Goal: Transaction & Acquisition: Purchase product/service

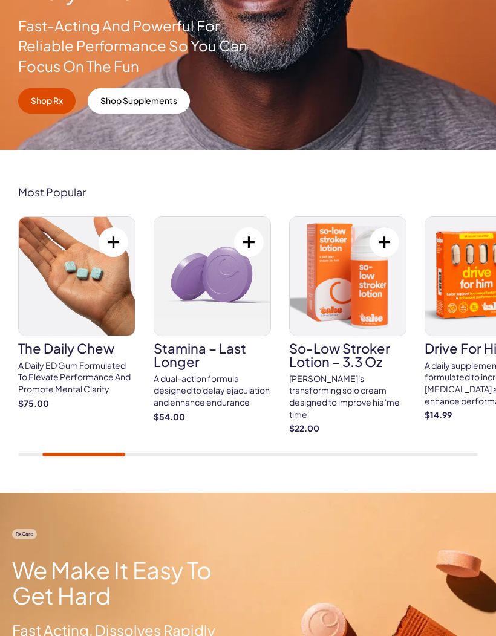
scroll to position [316, 0]
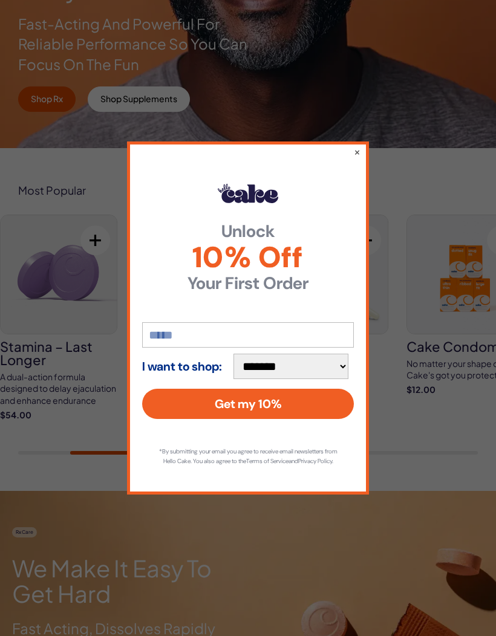
click at [355, 158] on button "×" at bounding box center [357, 152] width 7 height 12
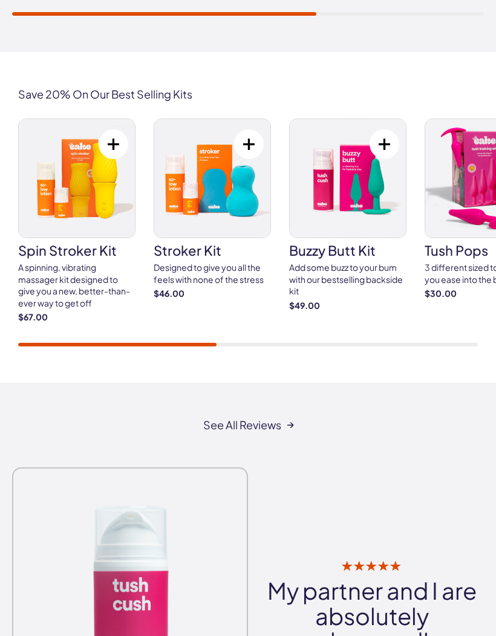
scroll to position [2145, 0]
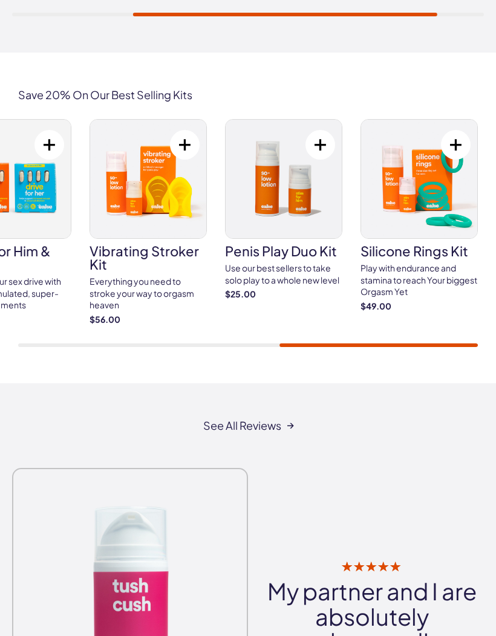
click at [417, 189] on img at bounding box center [419, 179] width 116 height 119
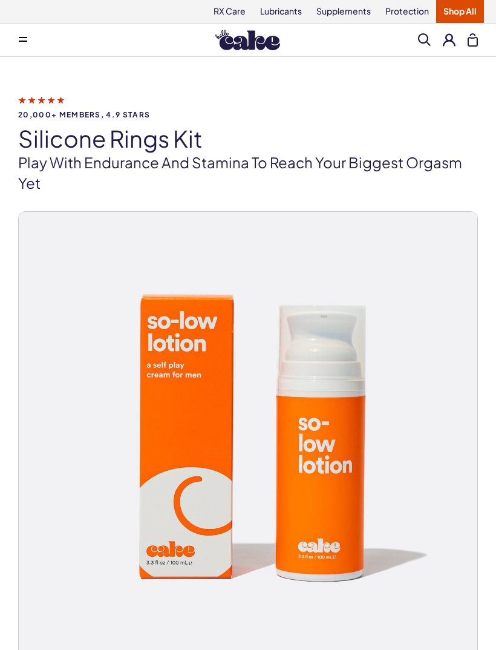
click at [425, 36] on span at bounding box center [424, 39] width 13 height 13
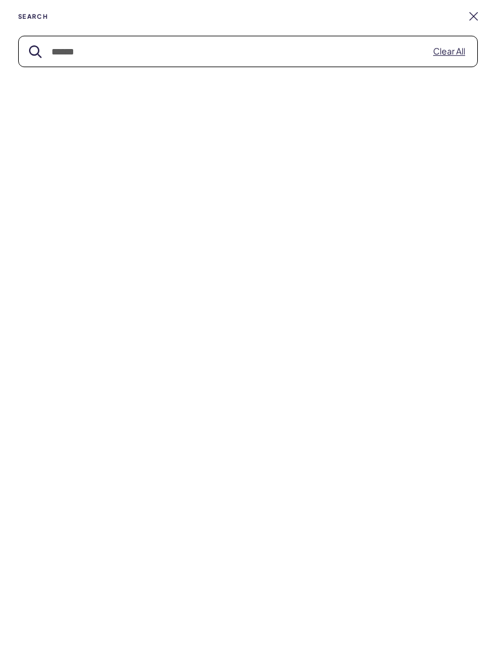
click at [72, 53] on input "text" at bounding box center [248, 51] width 459 height 30
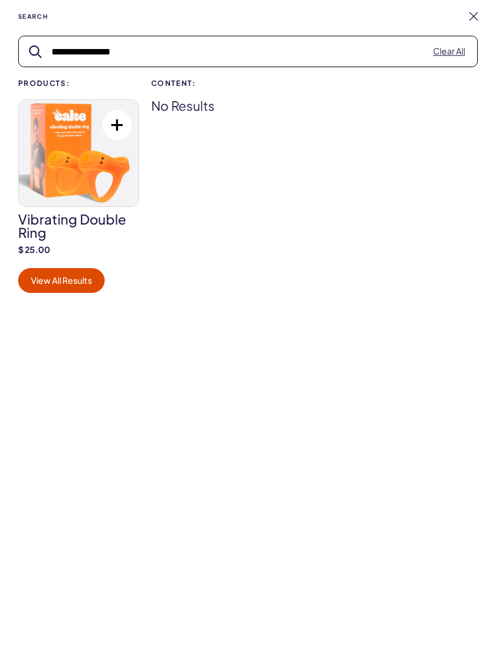
type input "**********"
click at [91, 166] on img at bounding box center [79, 153] width 120 height 106
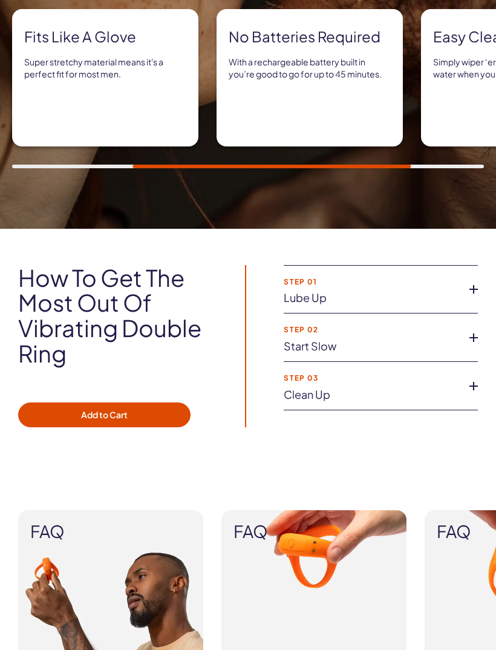
scroll to position [1122, 0]
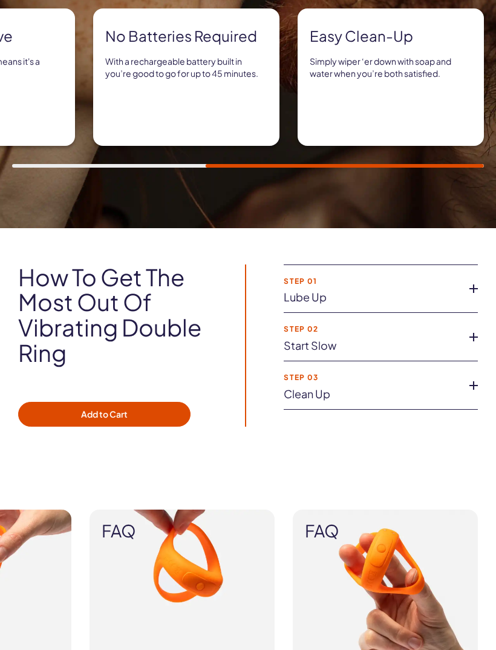
click at [469, 283] on icon at bounding box center [474, 289] width 18 height 18
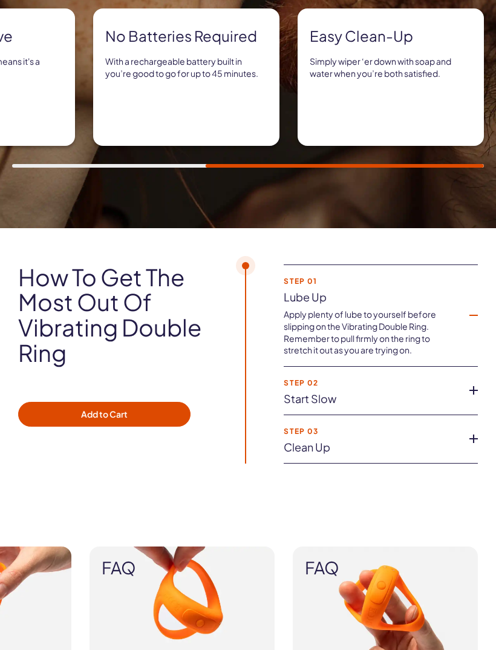
click at [472, 381] on icon at bounding box center [474, 390] width 18 height 18
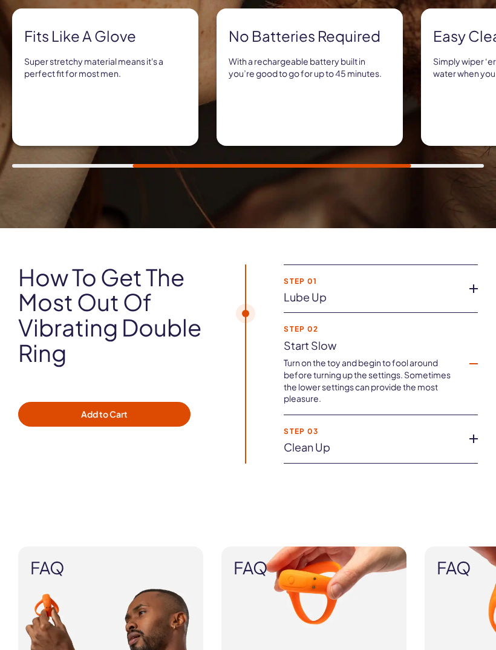
click at [469, 430] on icon at bounding box center [474, 439] width 18 height 18
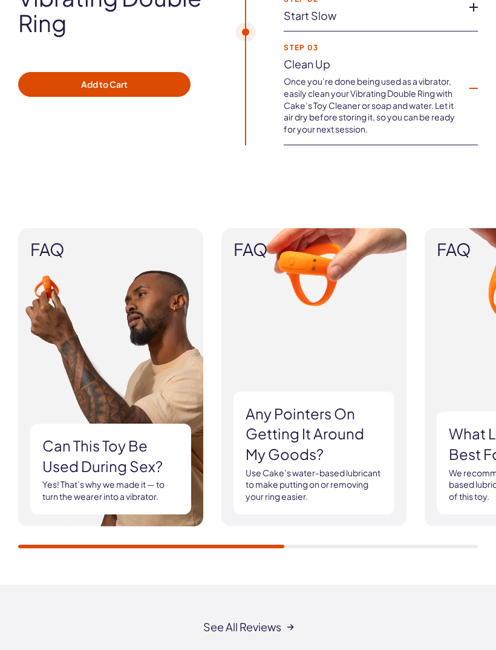
scroll to position [1453, 0]
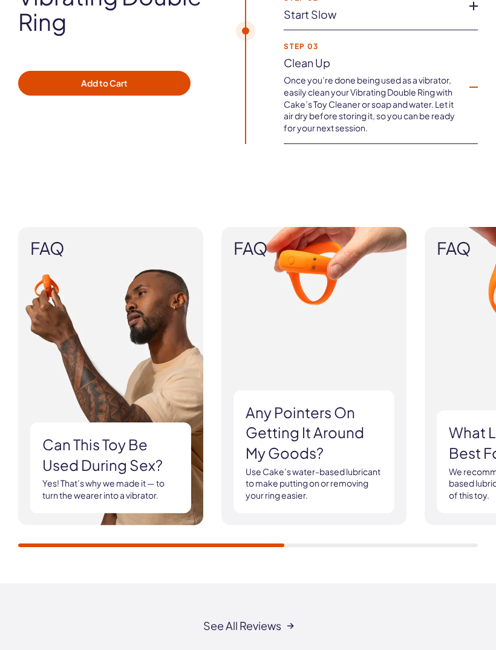
click at [106, 457] on h3 "Can this toy be used during sex?" at bounding box center [110, 454] width 137 height 41
click at [112, 445] on h3 "Can this toy be used during sex?" at bounding box center [110, 454] width 137 height 41
click at [258, 624] on link "See all reviews" at bounding box center [248, 626] width 90 height 12
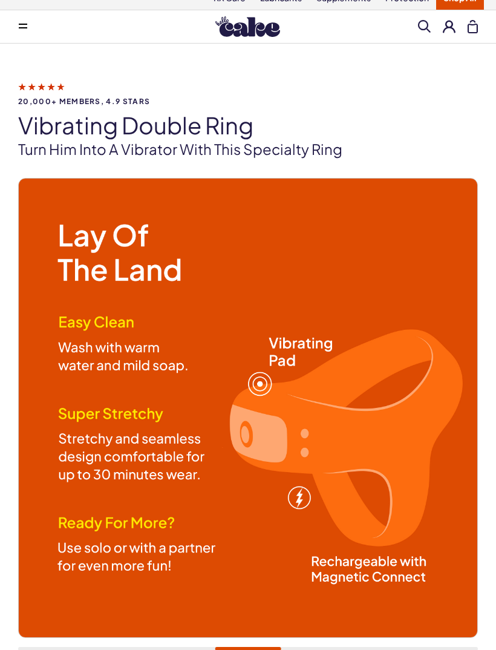
scroll to position [0, 0]
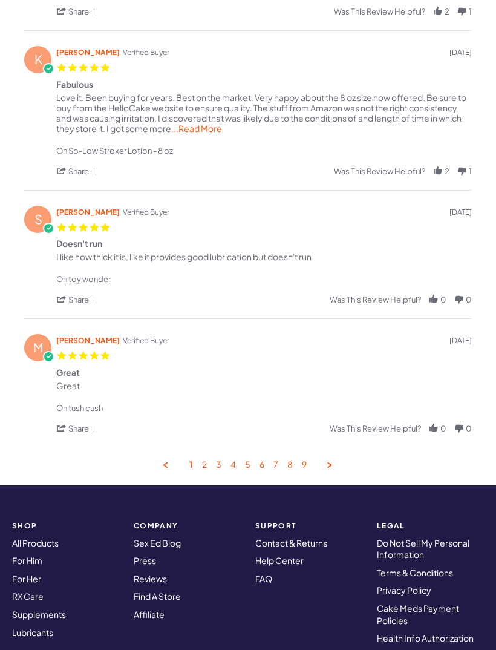
scroll to position [544, 0]
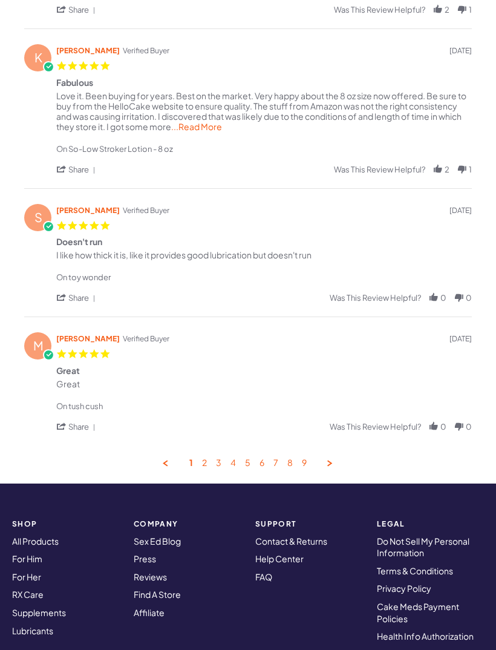
click at [339, 458] on div "P paul m. Verified Buyer 5.0 star rating 09/28/25 Not there yet Review by paul …" at bounding box center [248, 114] width 448 height 708
click at [329, 466] on link "Next Page" at bounding box center [330, 462] width 11 height 11
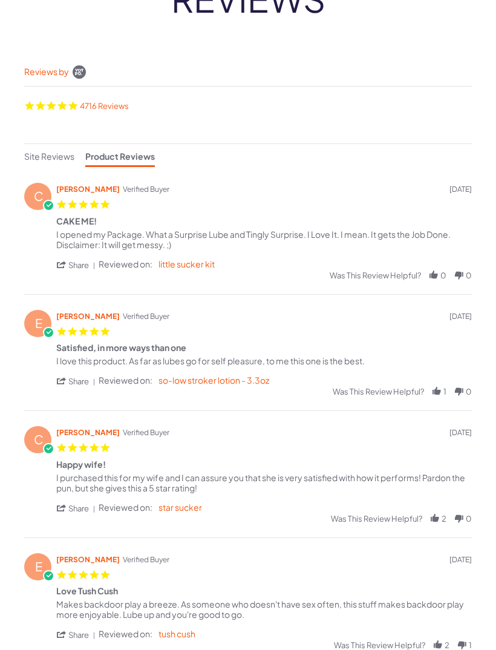
scroll to position [0, 0]
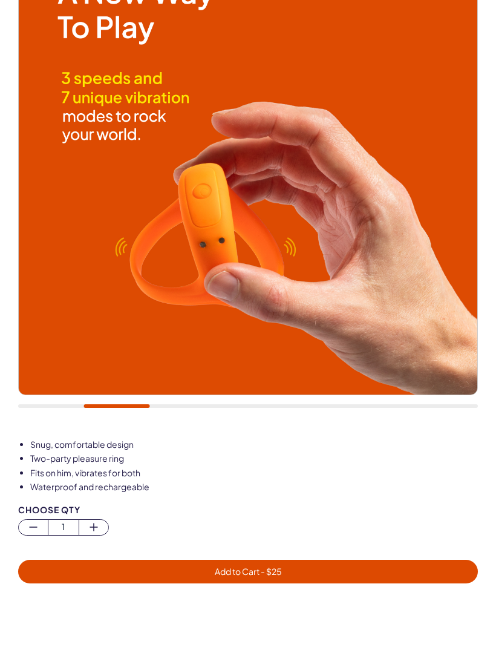
scroll to position [257, 0]
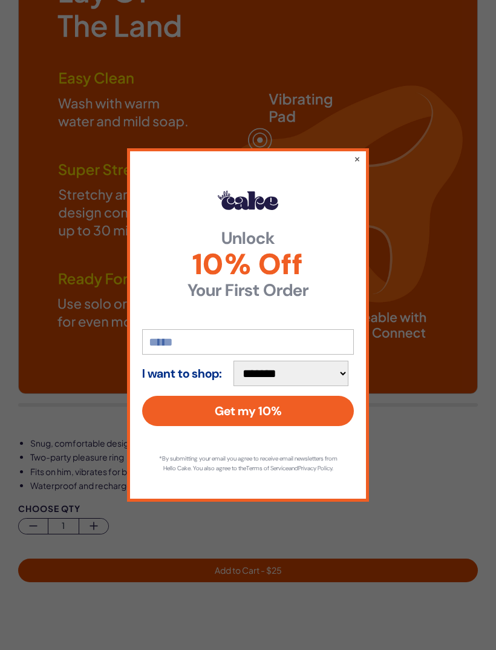
click at [356, 165] on button "×" at bounding box center [357, 158] width 7 height 12
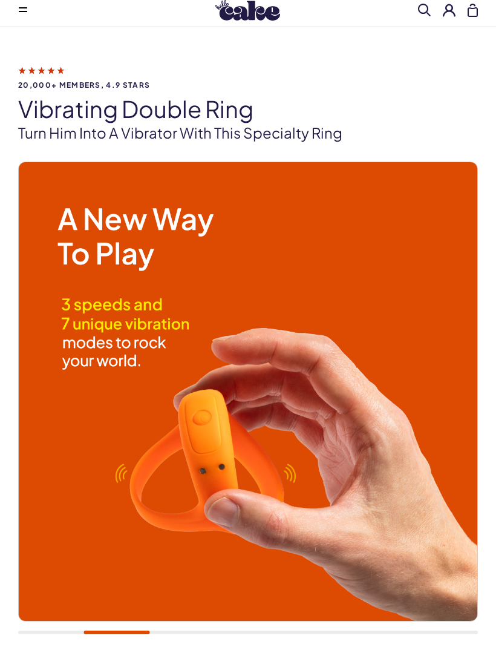
scroll to position [28, 0]
